Goal: Task Accomplishment & Management: Manage account settings

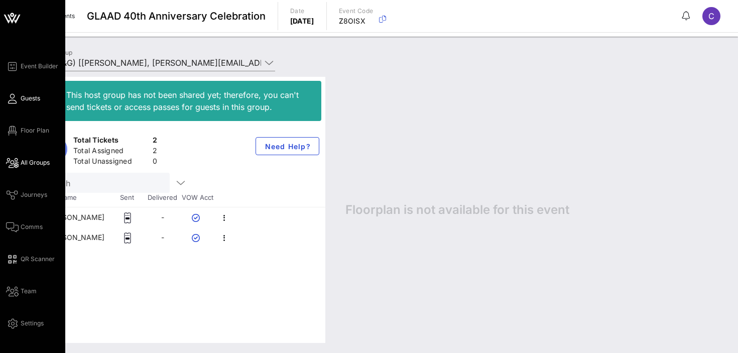
click at [18, 98] on icon at bounding box center [12, 99] width 13 height 2
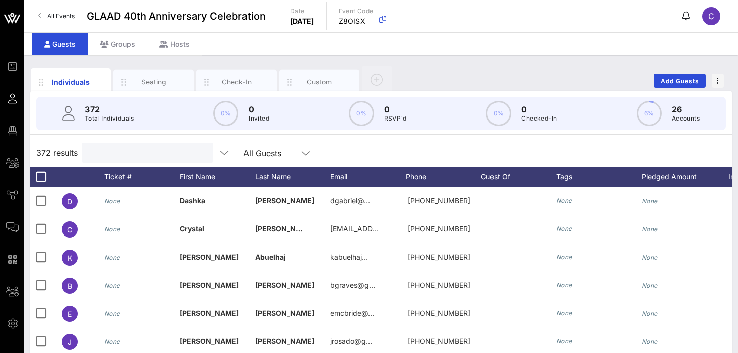
click at [136, 156] on input "text" at bounding box center [147, 152] width 118 height 13
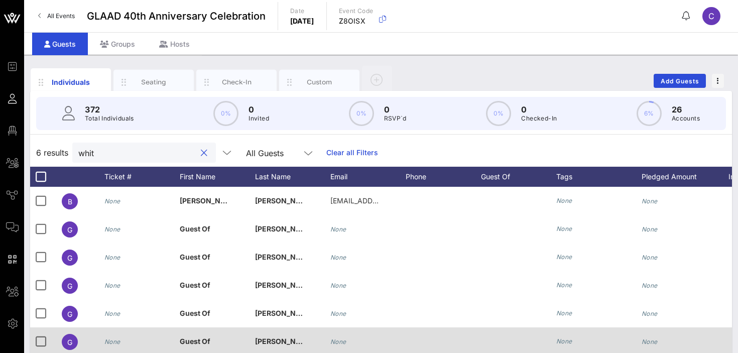
type input "whit"
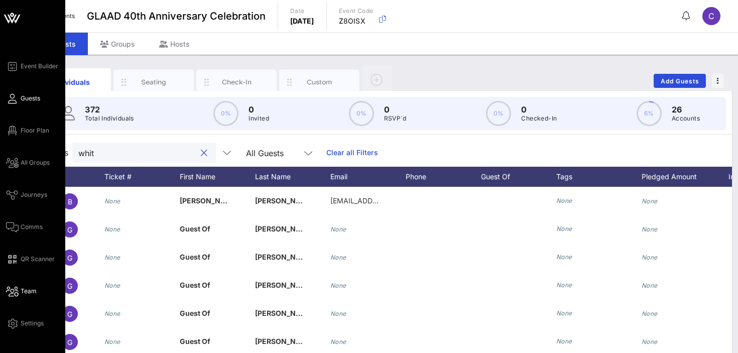
click at [26, 295] on span "Team" at bounding box center [29, 291] width 16 height 9
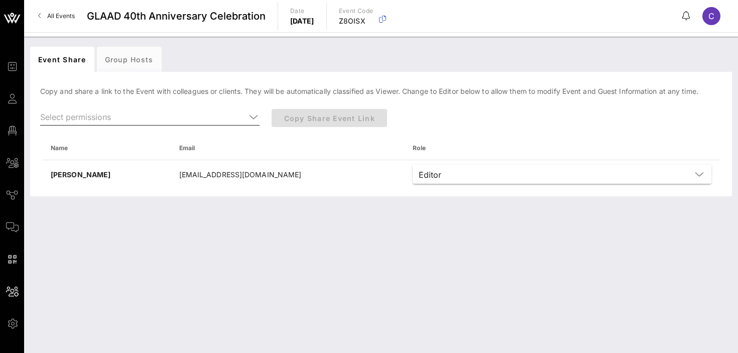
click at [255, 114] on icon at bounding box center [253, 117] width 9 height 12
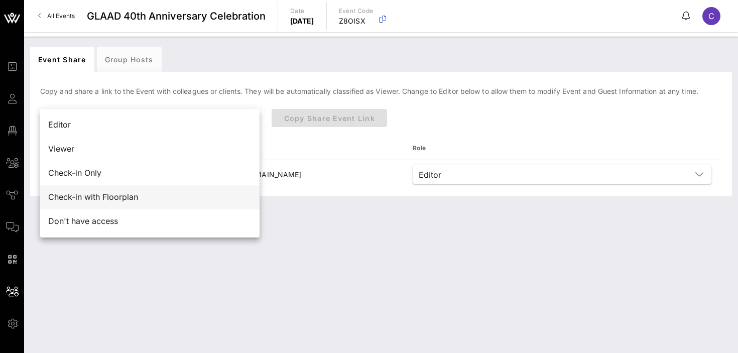
click at [183, 194] on div "Check-in with Floorplan" at bounding box center [149, 197] width 203 height 10
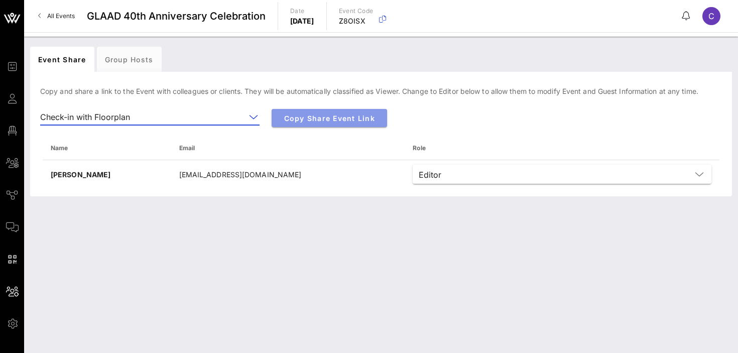
click at [317, 115] on span "Copy Share Event Link" at bounding box center [329, 118] width 99 height 9
